Goal: Task Accomplishment & Management: Manage account settings

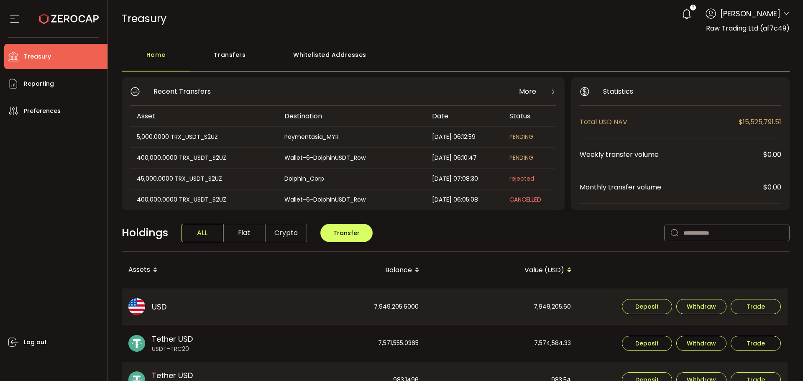
click at [241, 51] on div "Transfers" at bounding box center [230, 58] width 80 height 25
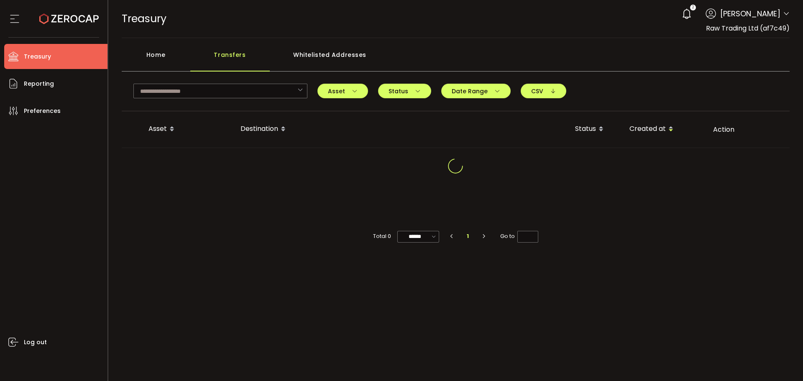
click at [147, 57] on div "Home" at bounding box center [156, 58] width 69 height 25
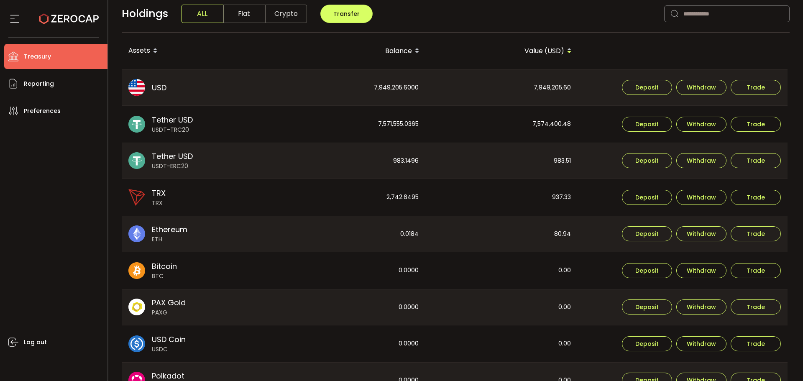
scroll to position [205, 0]
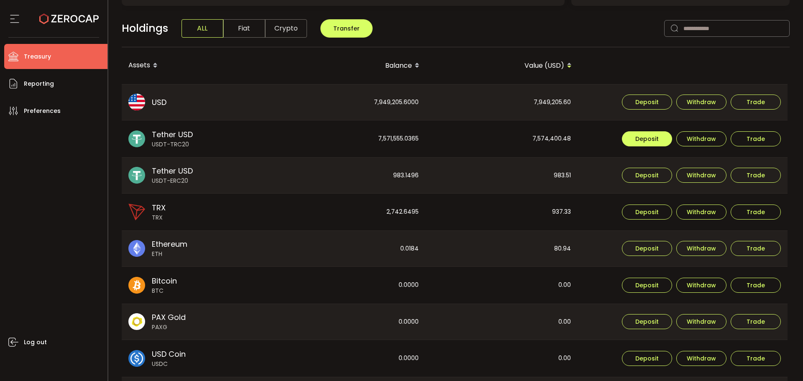
click at [647, 138] on span "Deposit" at bounding box center [647, 139] width 23 height 6
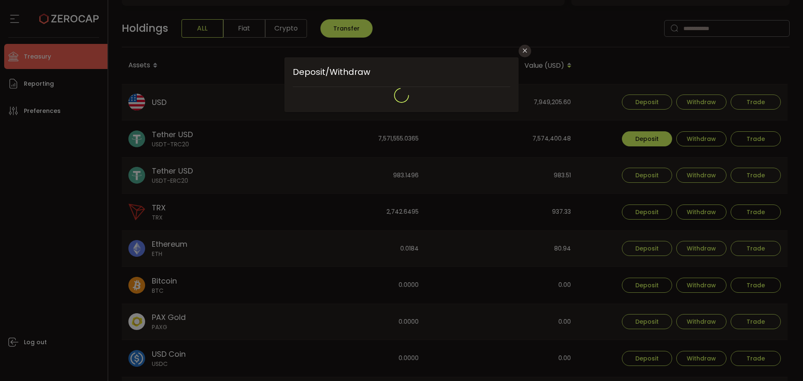
type input "**********"
type input "****"
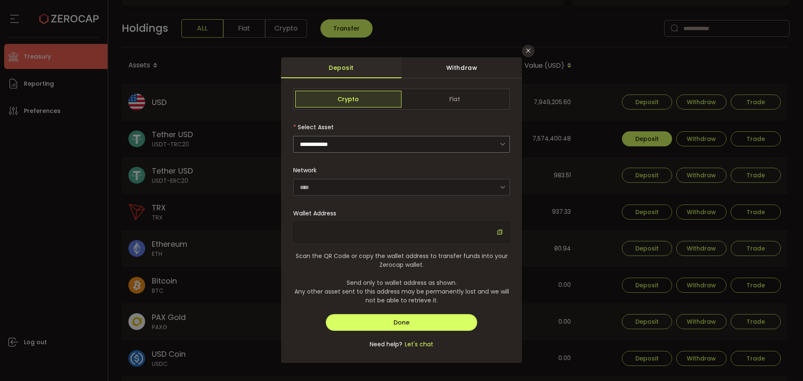
type input "**********"
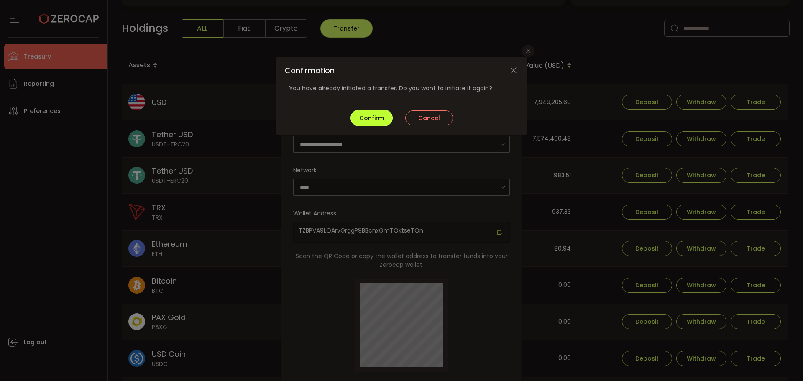
drag, startPoint x: 381, startPoint y: 122, endPoint x: 384, endPoint y: 128, distance: 6.6
click at [381, 121] on span "Confirm" at bounding box center [371, 118] width 25 height 8
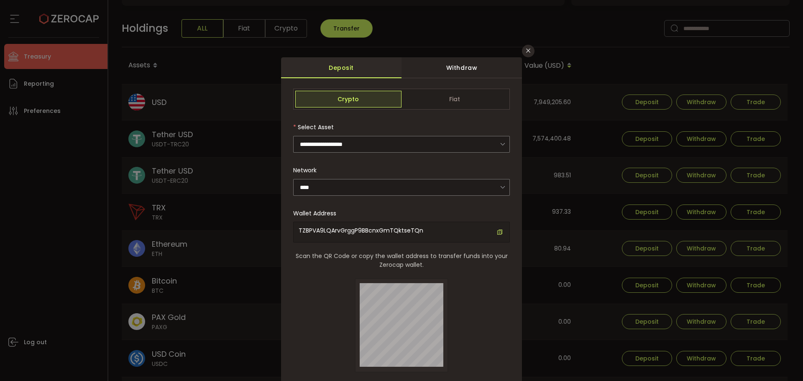
click at [384, 233] on span "TZBPVA9LQArvGrggP9BBcnxGmTQktseTQn" at bounding box center [361, 230] width 125 height 8
copy span "TZBPVA9LQArvGrggP9BBcnxGmTQktseTQn"
click at [527, 53] on icon "Close" at bounding box center [528, 50] width 7 height 7
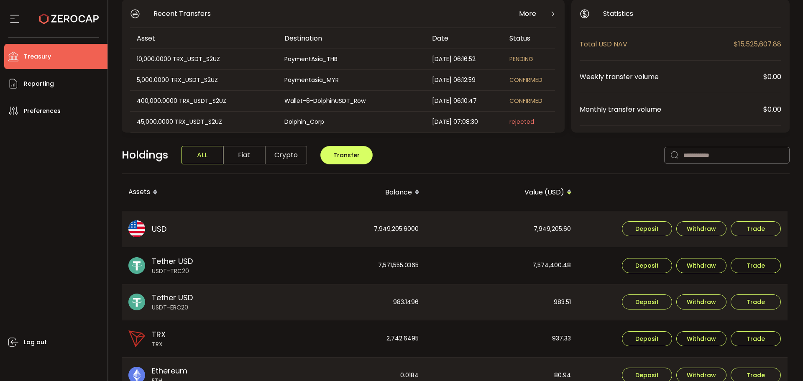
scroll to position [126, 0]
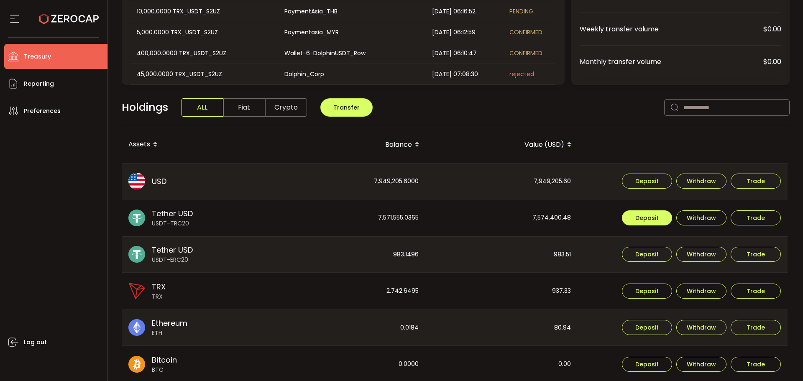
click at [650, 218] on span "Deposit" at bounding box center [647, 218] width 23 height 6
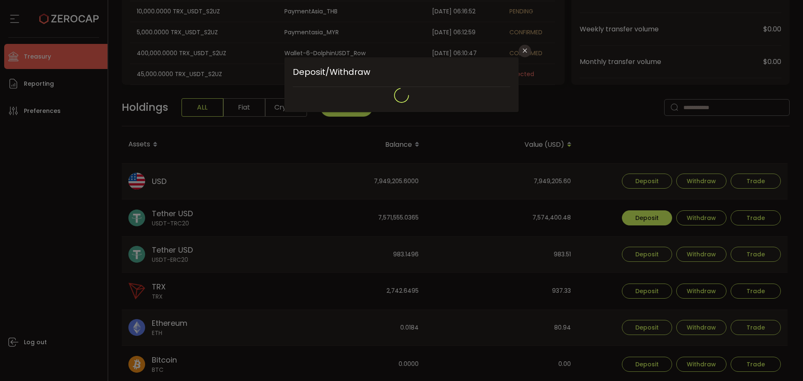
type input "**********"
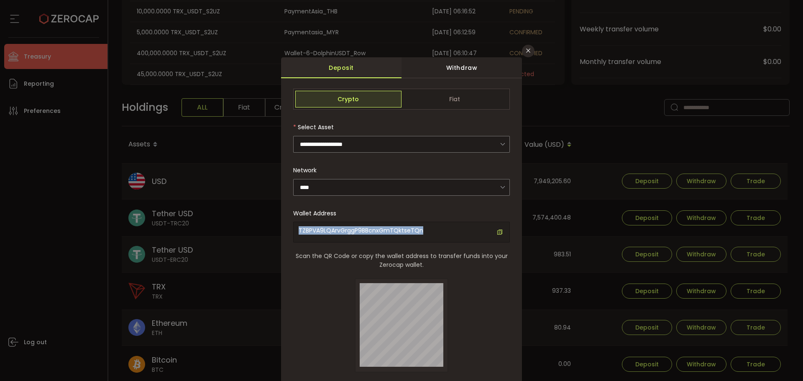
click at [444, 234] on div "TZBPVA9LQArvGrggP9BBcnxGmTQktseTQn" at bounding box center [401, 232] width 217 height 21
click at [395, 231] on span "TZBPVA9LQArvGrggP9BBcnxGmTQktseTQn" at bounding box center [361, 230] width 125 height 8
copy span "TZBPVA9LQArvGrggP9BBcnxGmTQktseTQn"
drag, startPoint x: 428, startPoint y: 228, endPoint x: 416, endPoint y: 228, distance: 12.1
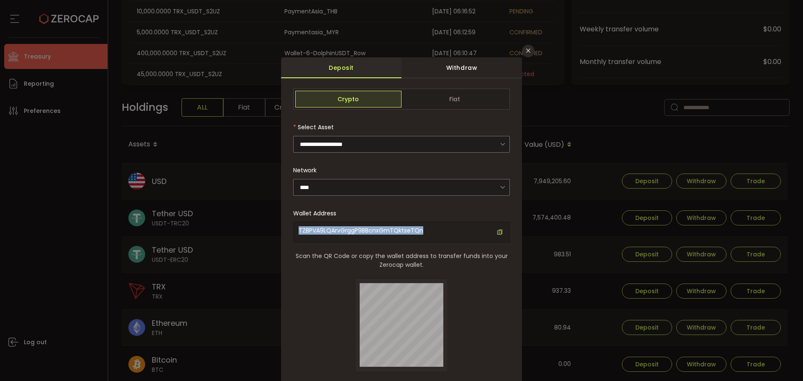
click at [428, 228] on div "TZBPVA9LQArvGrggP9BBcnxGmTQktseTQn" at bounding box center [401, 232] width 217 height 21
click at [400, 229] on span "TZBPVA9LQArvGrggP9BBcnxGmTQktseTQn" at bounding box center [361, 230] width 125 height 8
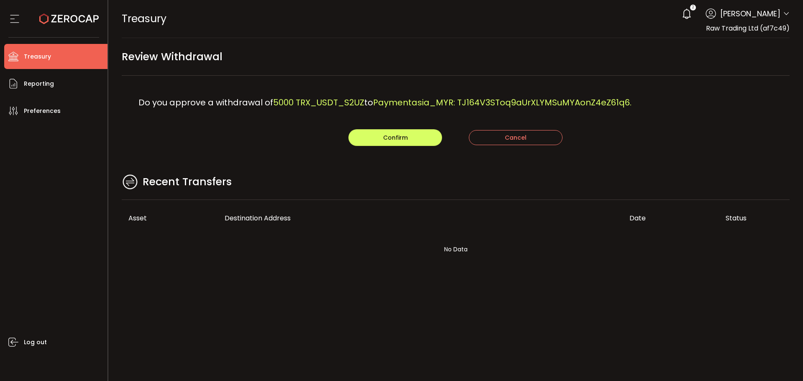
click at [243, 135] on div "Confirm Cancel" at bounding box center [456, 137] width 669 height 17
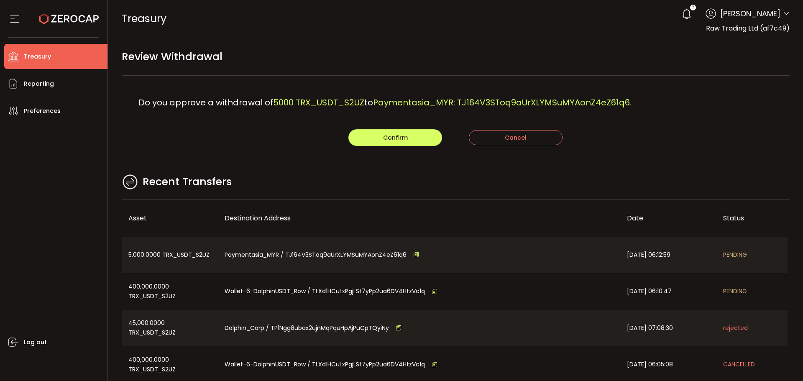
click at [268, 108] on span "Do you approve a withdrawal of" at bounding box center [206, 103] width 135 height 12
click at [495, 197] on div "Recent Transfers" at bounding box center [456, 186] width 669 height 27
click at [411, 137] on button "Confirm" at bounding box center [396, 137] width 94 height 17
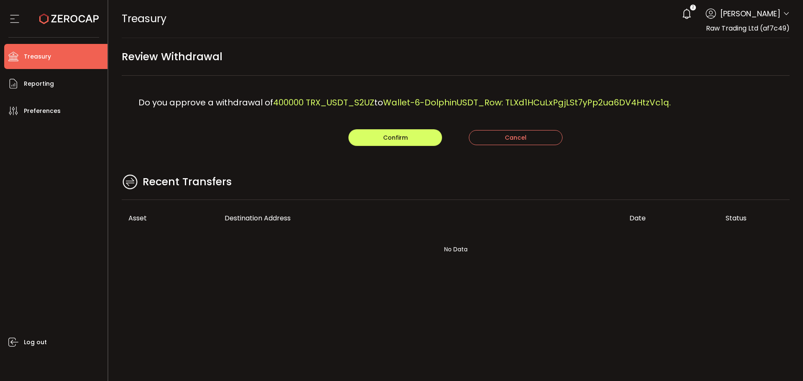
click at [318, 136] on div "Confirm Cancel" at bounding box center [456, 137] width 669 height 17
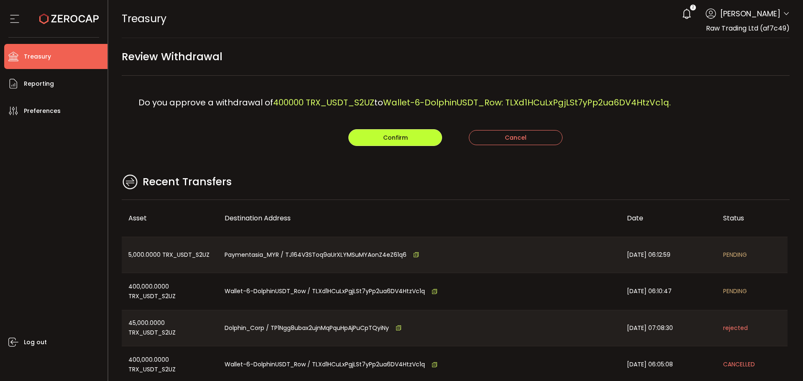
click at [403, 136] on span "Confirm" at bounding box center [395, 137] width 25 height 8
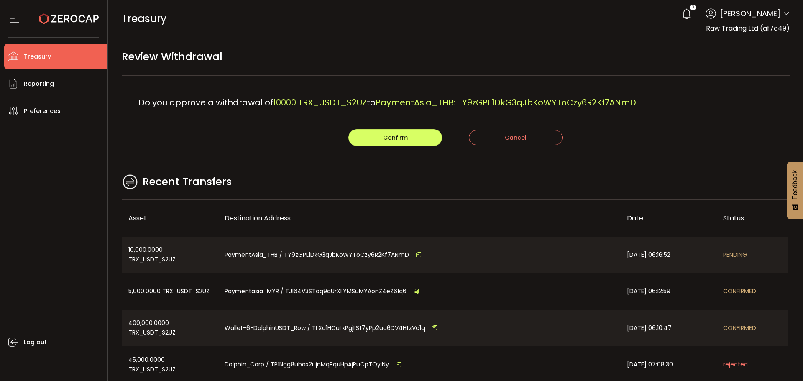
click at [636, 113] on div "Do you approve a withdrawal of 10000 TRX_USDT_S2UZ to PaymentAsia_THB: TY9zGPL1…" at bounding box center [456, 103] width 669 height 54
click at [371, 135] on button "Confirm" at bounding box center [396, 137] width 94 height 17
